Goal: Information Seeking & Learning: Check status

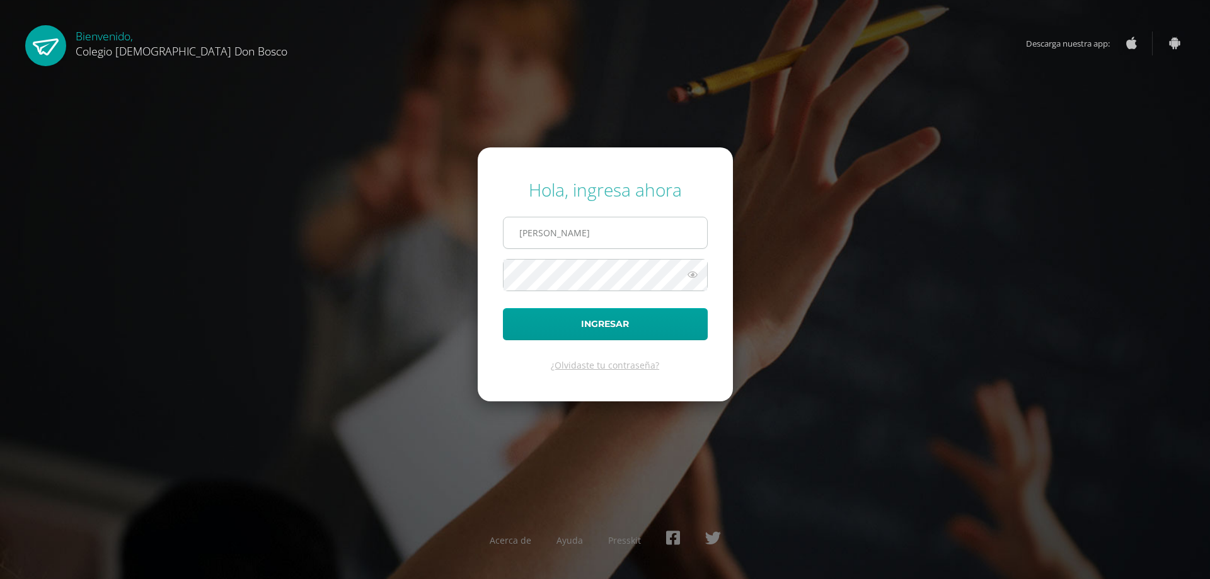
type input "victor_aquino@donbosco.edu.gt"
click at [503, 308] on button "Ingresar" at bounding box center [605, 324] width 205 height 32
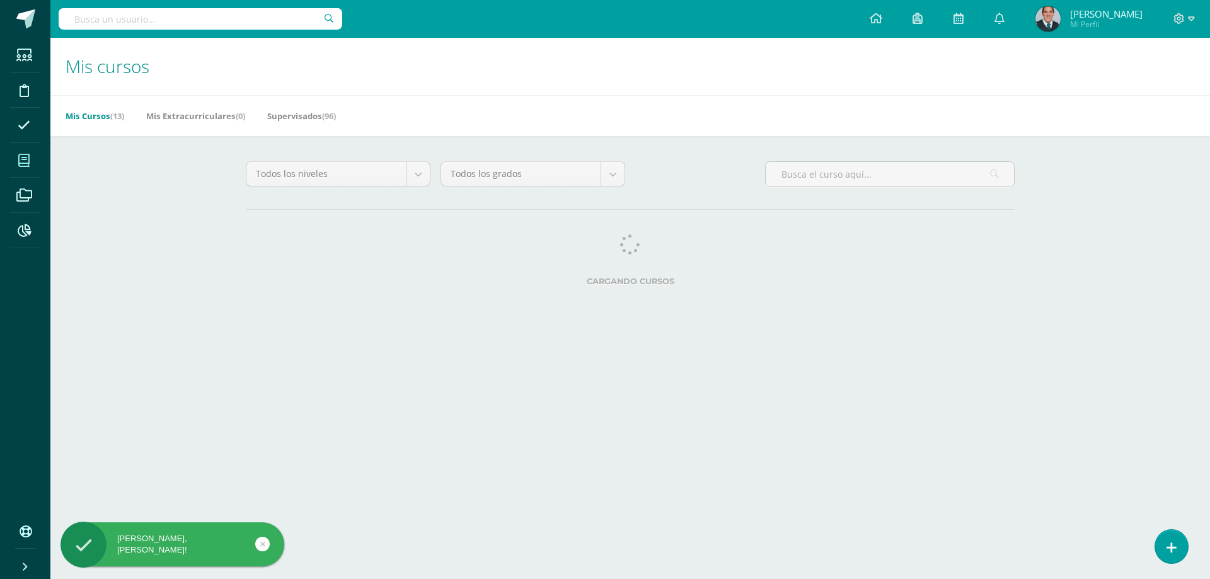
click at [229, 21] on input "text" at bounding box center [201, 18] width 284 height 21
type input "leandro vasquez"
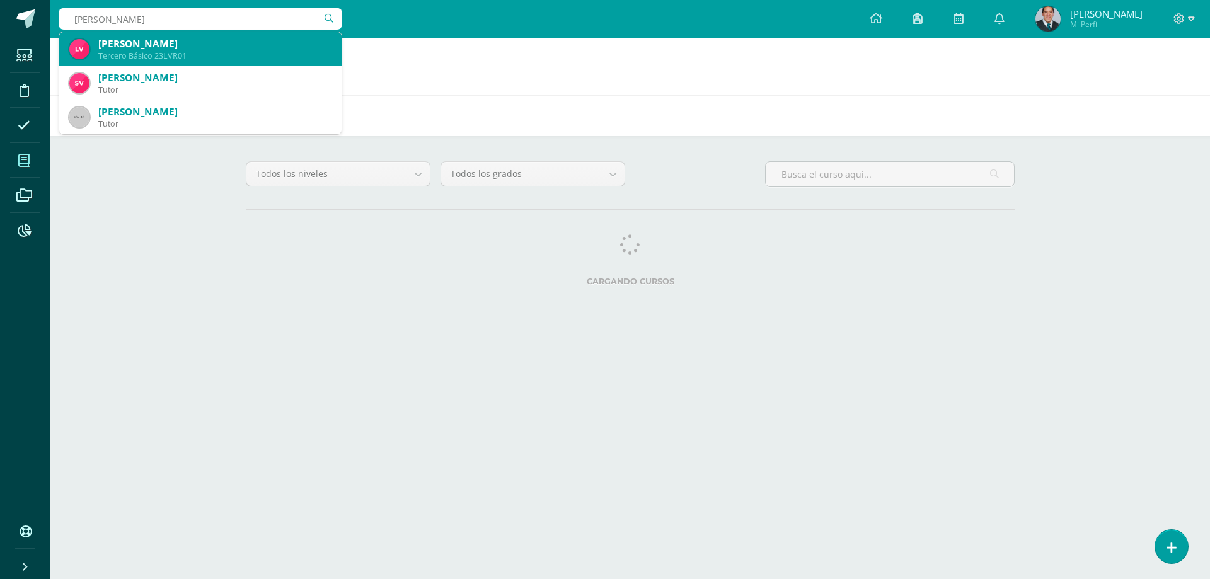
click at [197, 49] on div "[PERSON_NAME]" at bounding box center [214, 43] width 233 height 13
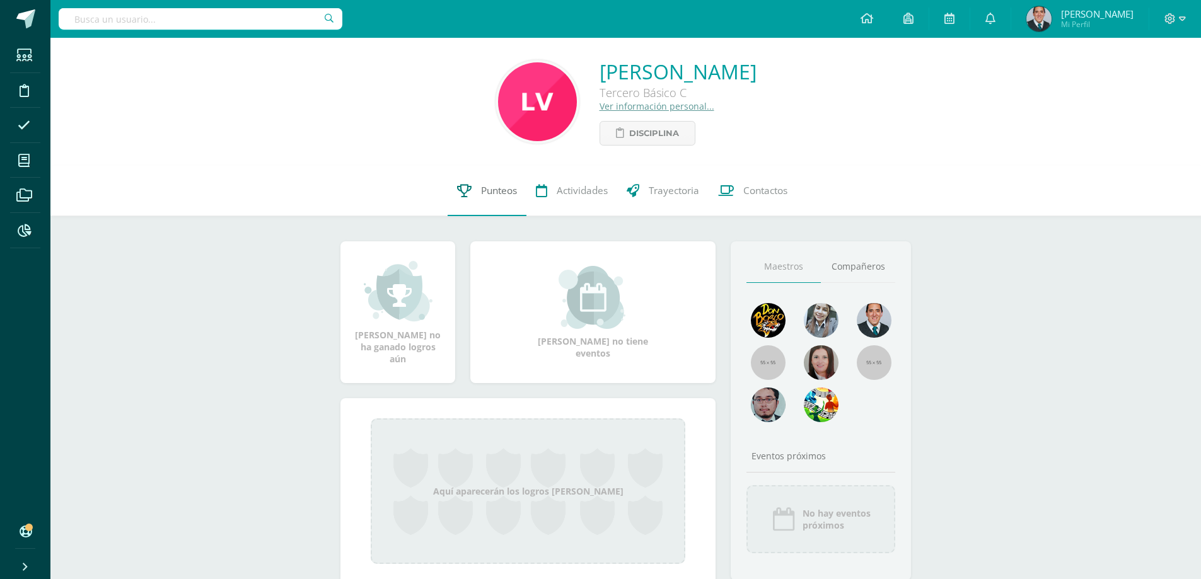
click at [506, 188] on span "Punteos" at bounding box center [499, 190] width 36 height 13
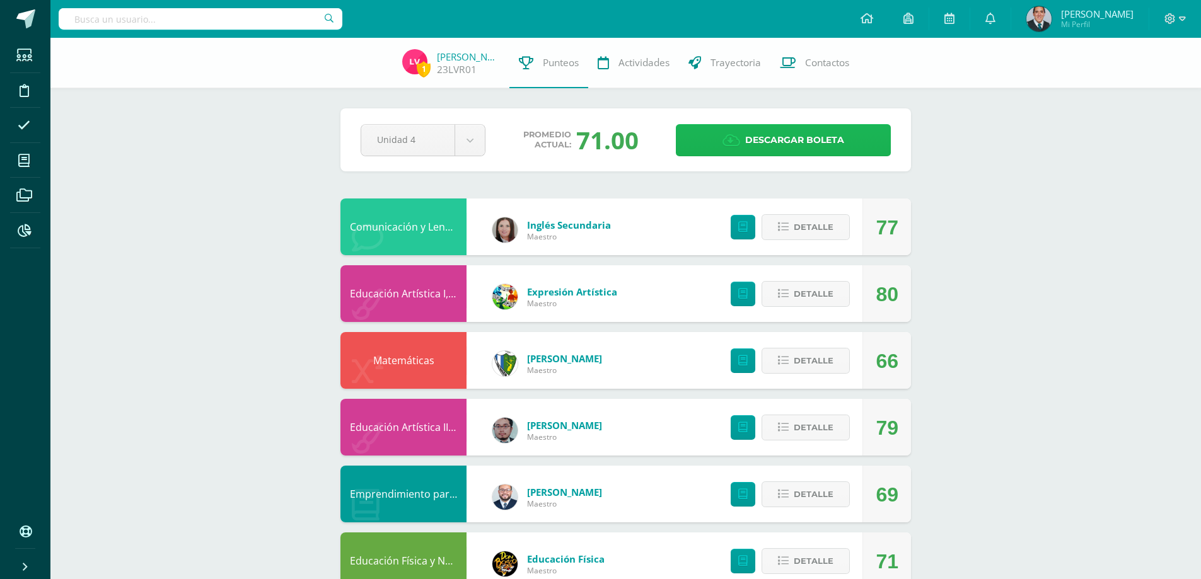
click at [787, 139] on span "Descargar boleta" at bounding box center [794, 140] width 99 height 31
